Goal: Information Seeking & Learning: Learn about a topic

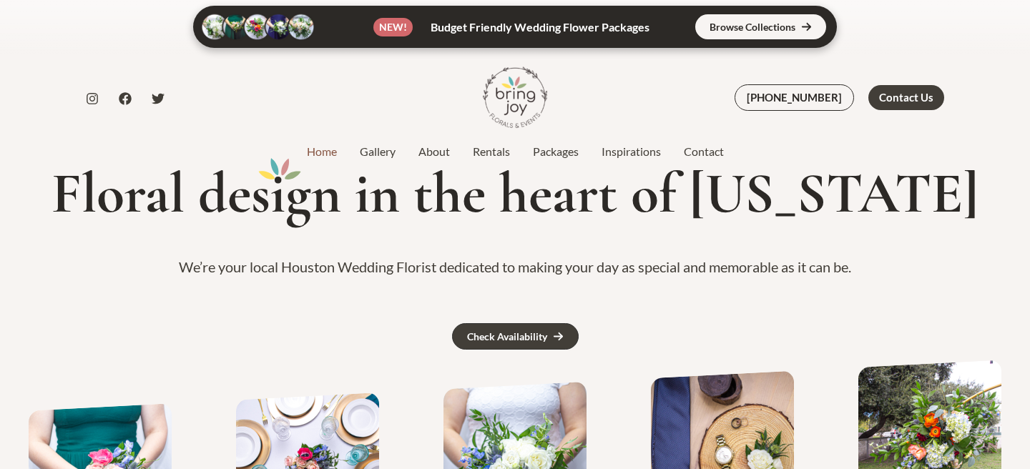
click at [717, 24] on link at bounding box center [515, 27] width 644 height 42
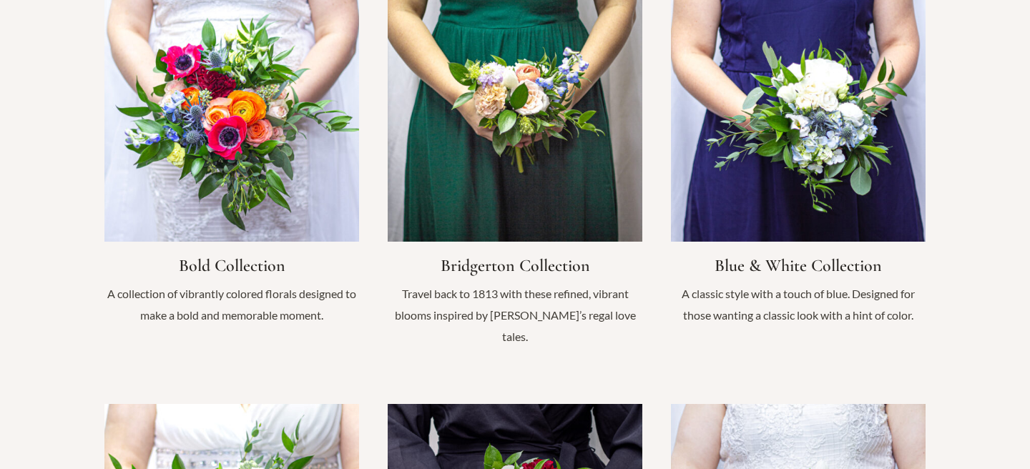
scroll to position [1107, 0]
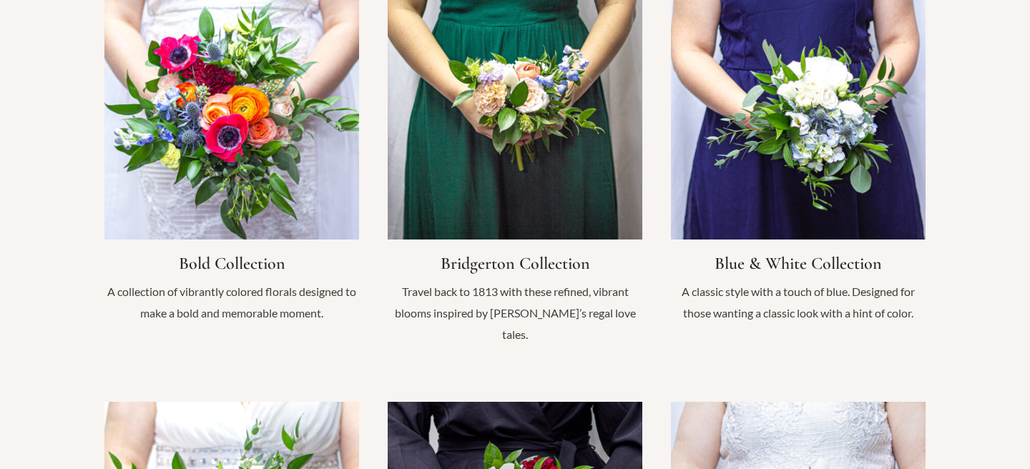
click at [270, 200] on link "Infobox Link" at bounding box center [231, 161] width 255 height 353
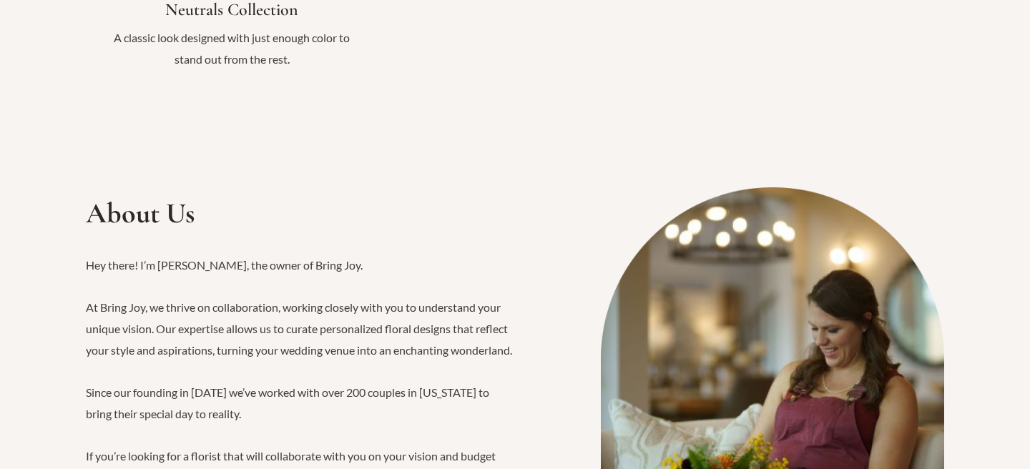
scroll to position [2176, 0]
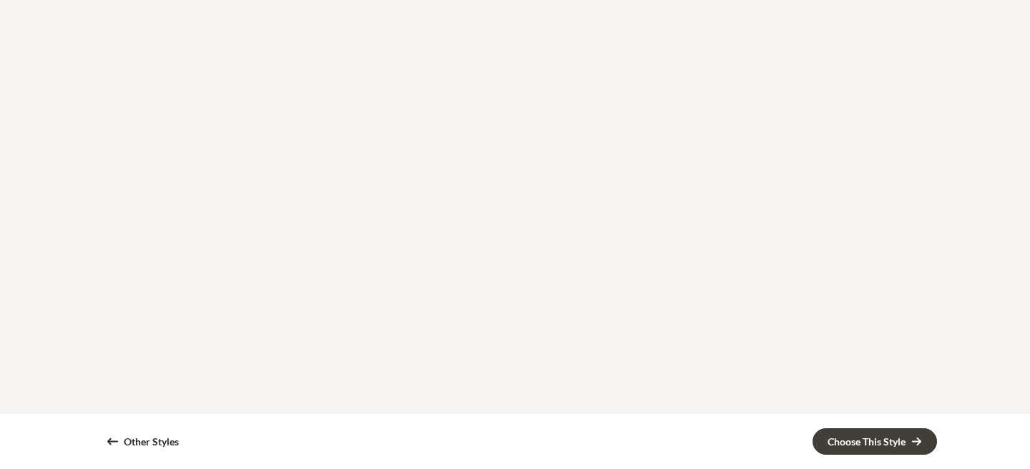
scroll to position [829, 0]
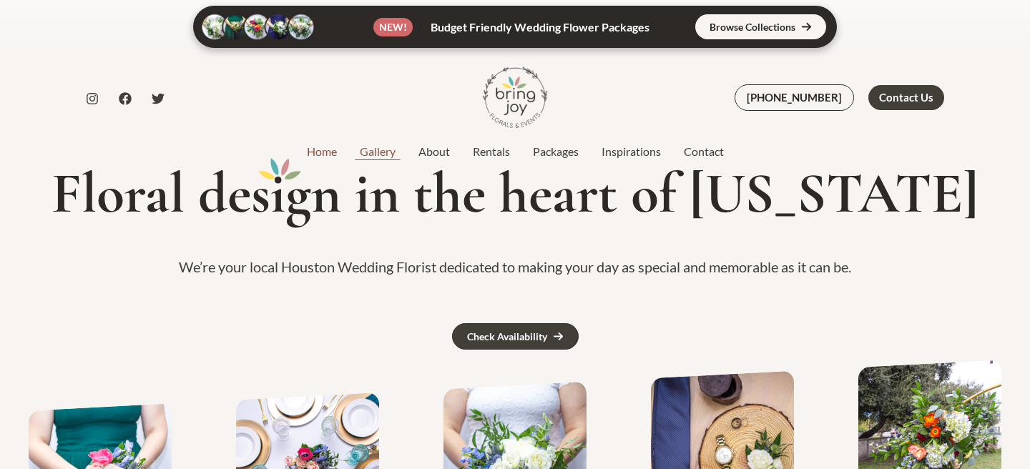
click at [382, 154] on link "Gallery" at bounding box center [377, 151] width 59 height 17
